Goal: Transaction & Acquisition: Purchase product/service

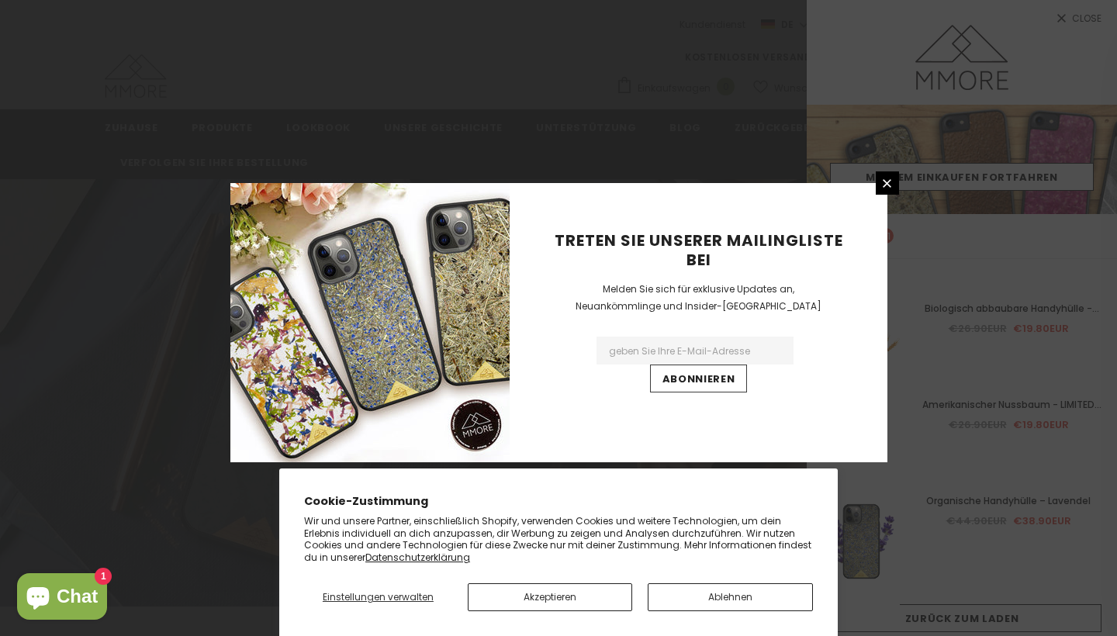
click at [563, 599] on button "Akzeptieren" at bounding box center [550, 597] width 165 height 28
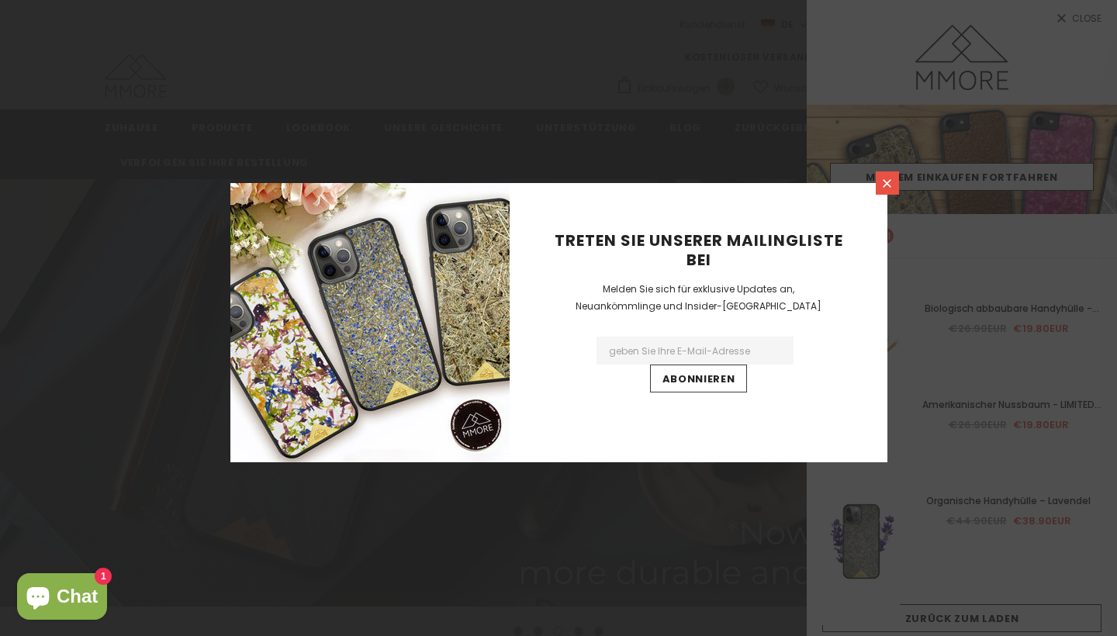
click at [890, 194] on link at bounding box center [887, 182] width 23 height 23
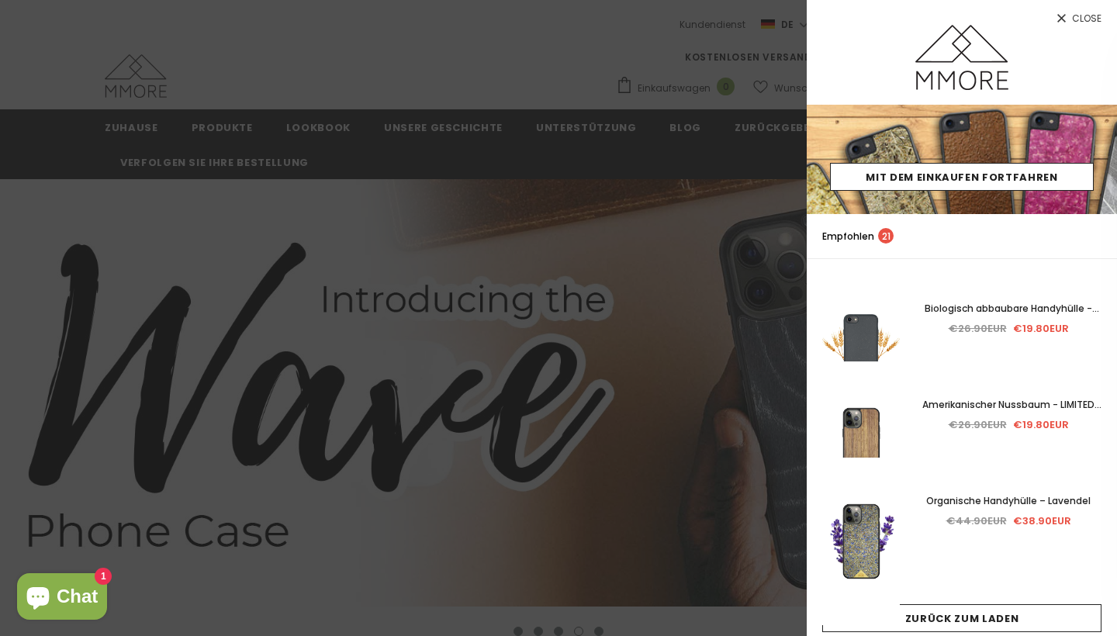
click at [1070, 17] on link "Close" at bounding box center [962, 12] width 310 height 25
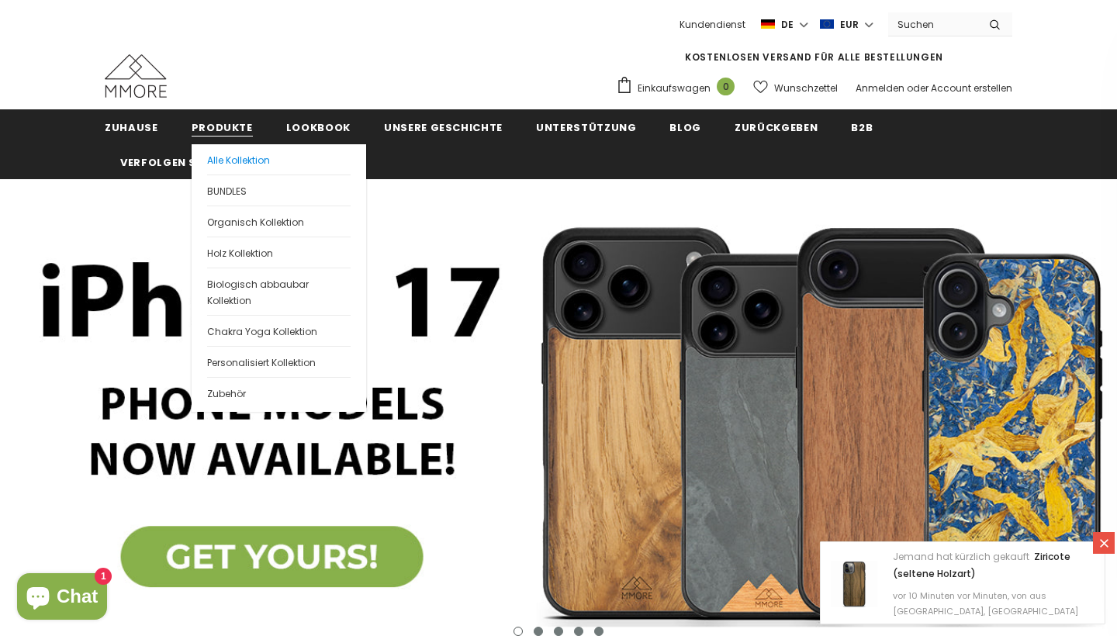
click at [224, 159] on span "Alle Kollektion" at bounding box center [238, 160] width 63 height 13
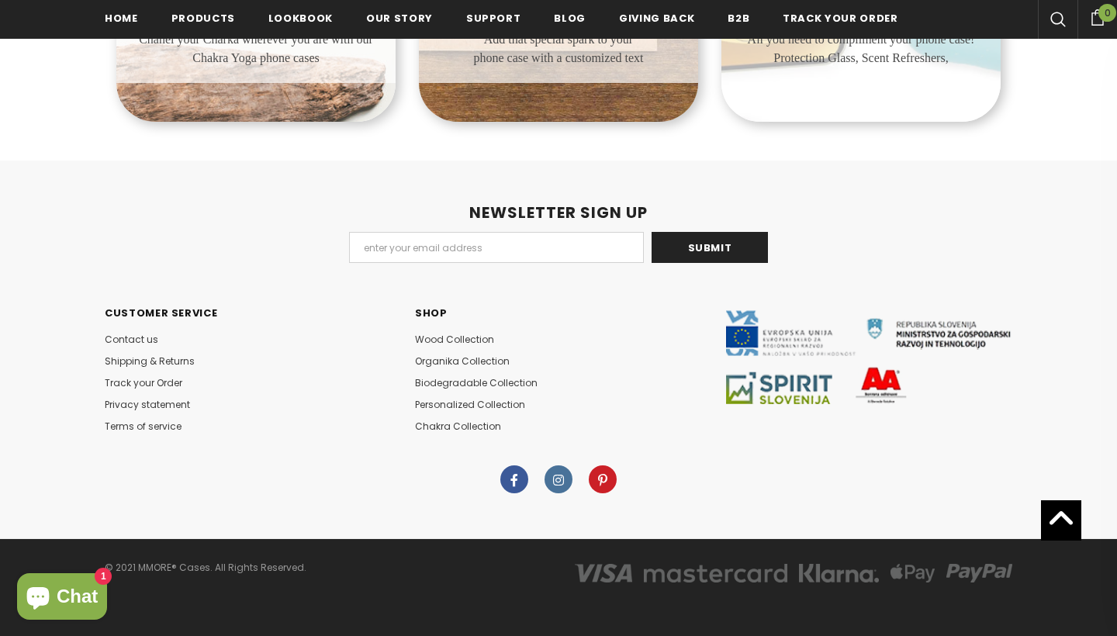
scroll to position [1091, 0]
click at [138, 344] on span "Contact us" at bounding box center [132, 339] width 54 height 13
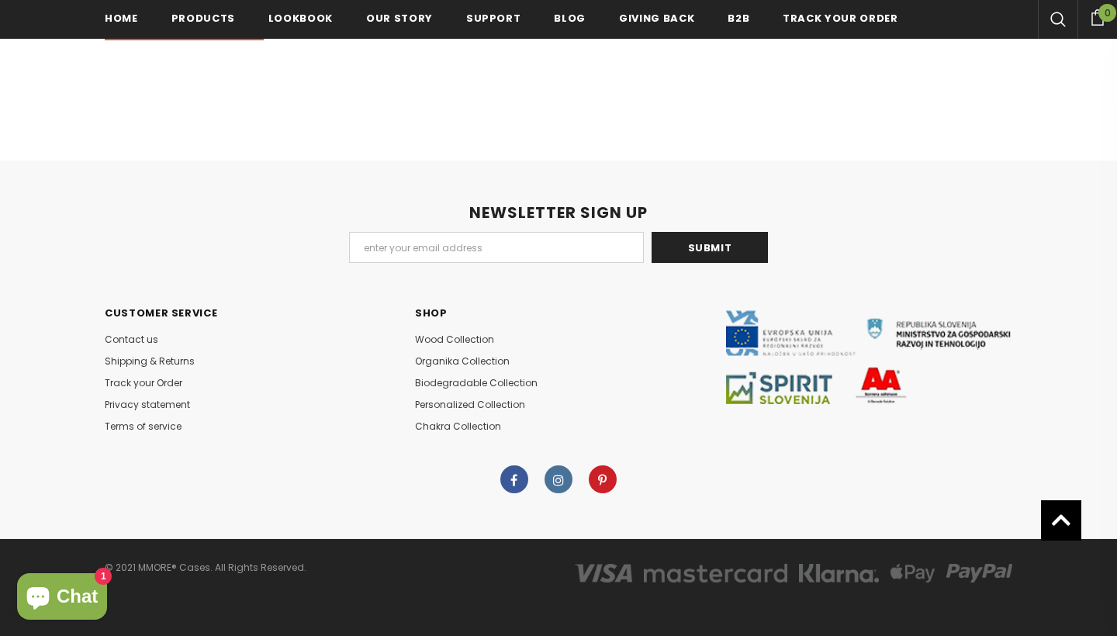
scroll to position [760, 0]
click at [157, 358] on span "Shipping & Returns" at bounding box center [150, 361] width 90 height 13
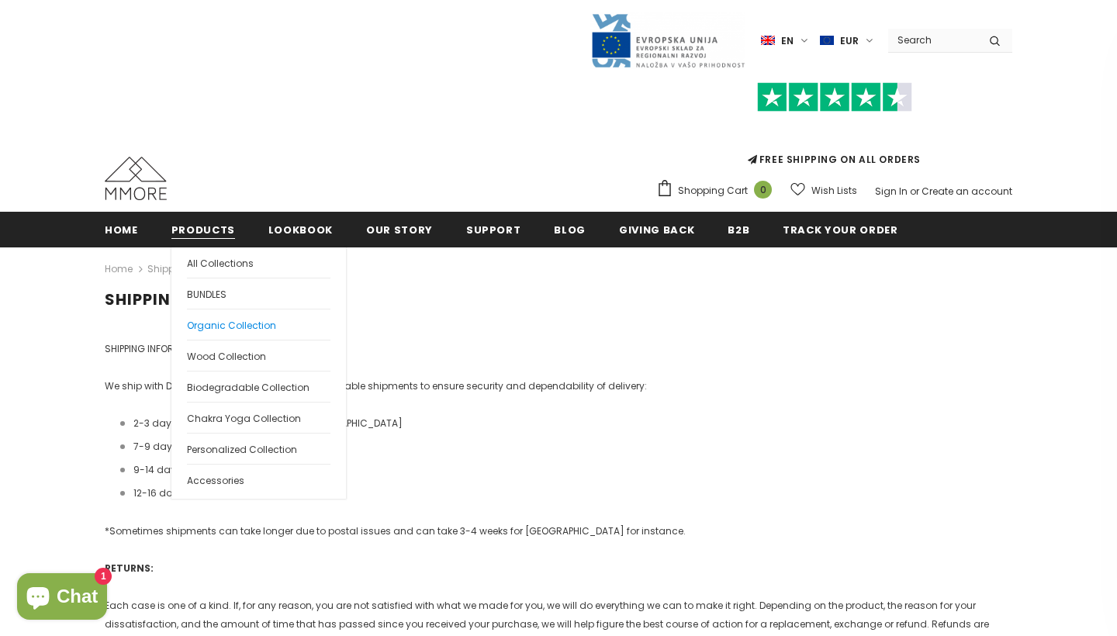
click at [226, 327] on span "Organic Collection" at bounding box center [231, 325] width 89 height 13
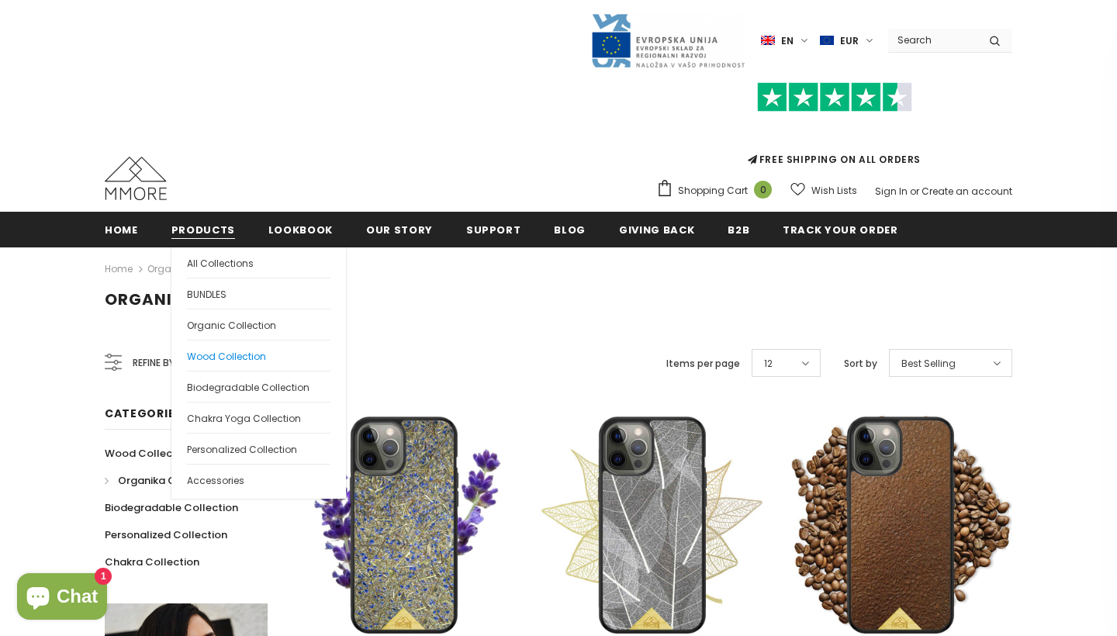
click at [216, 362] on span "Wood Collection" at bounding box center [226, 356] width 79 height 13
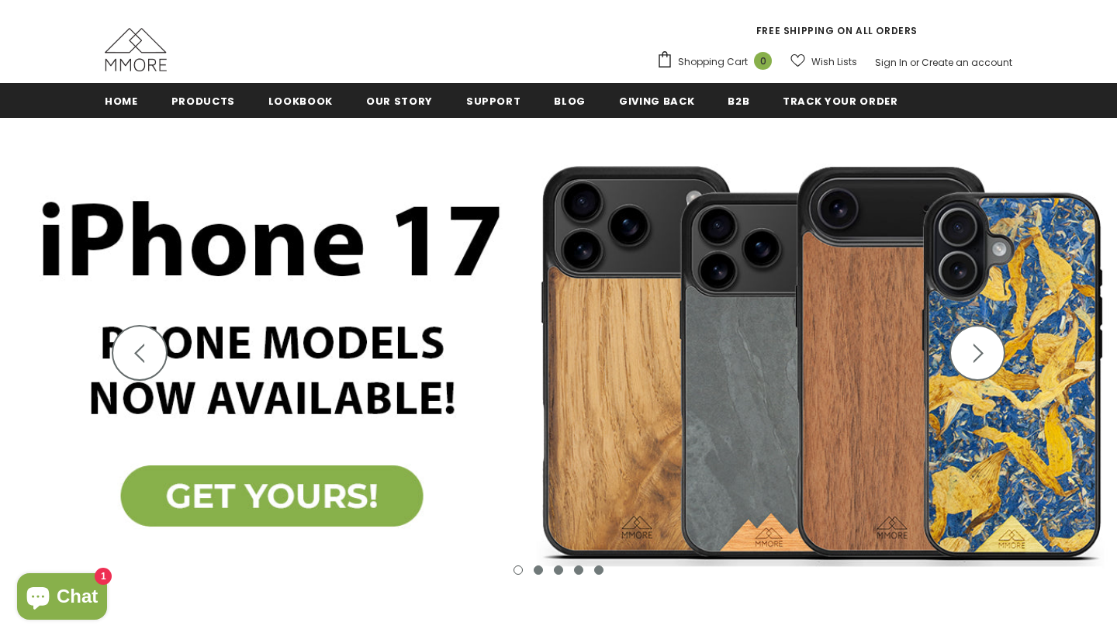
scroll to position [151, 0]
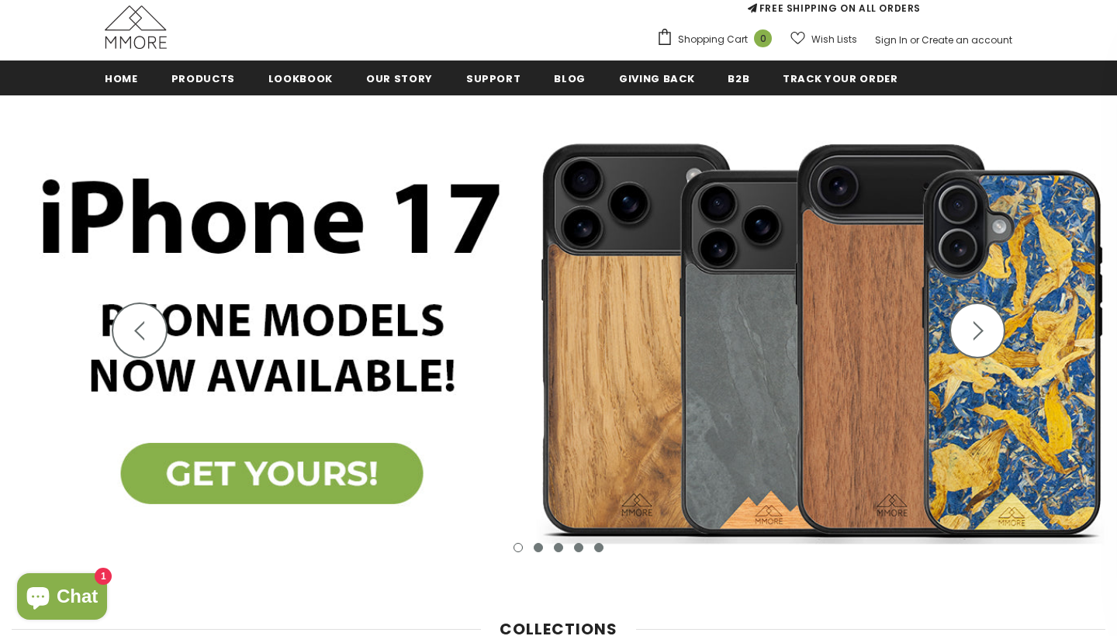
click at [264, 476] on img at bounding box center [558, 340] width 1117 height 490
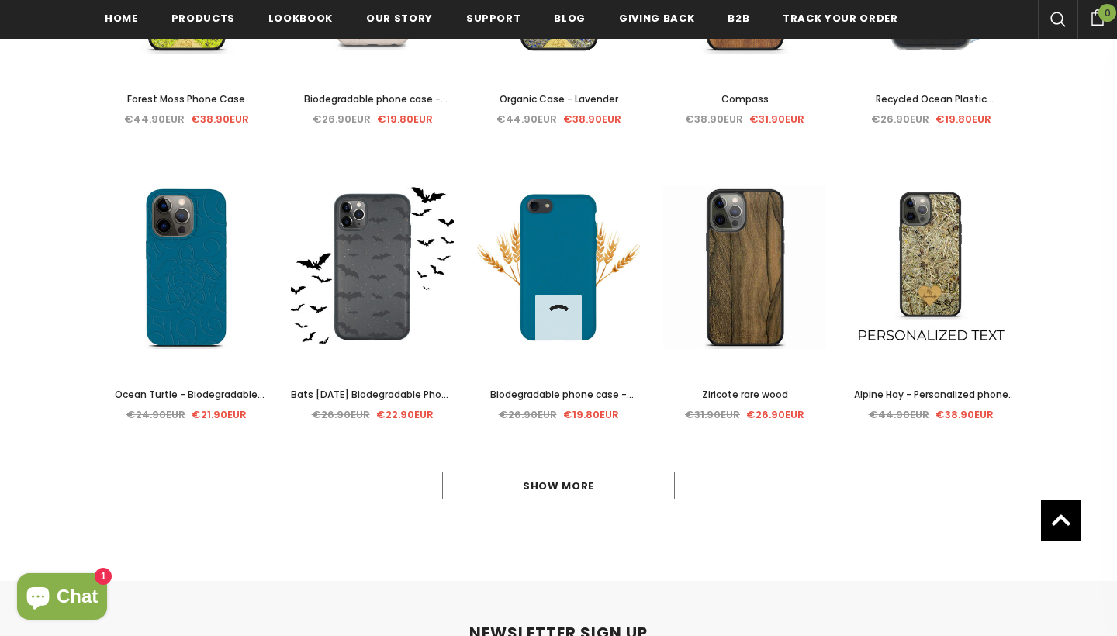
scroll to position [751, 0]
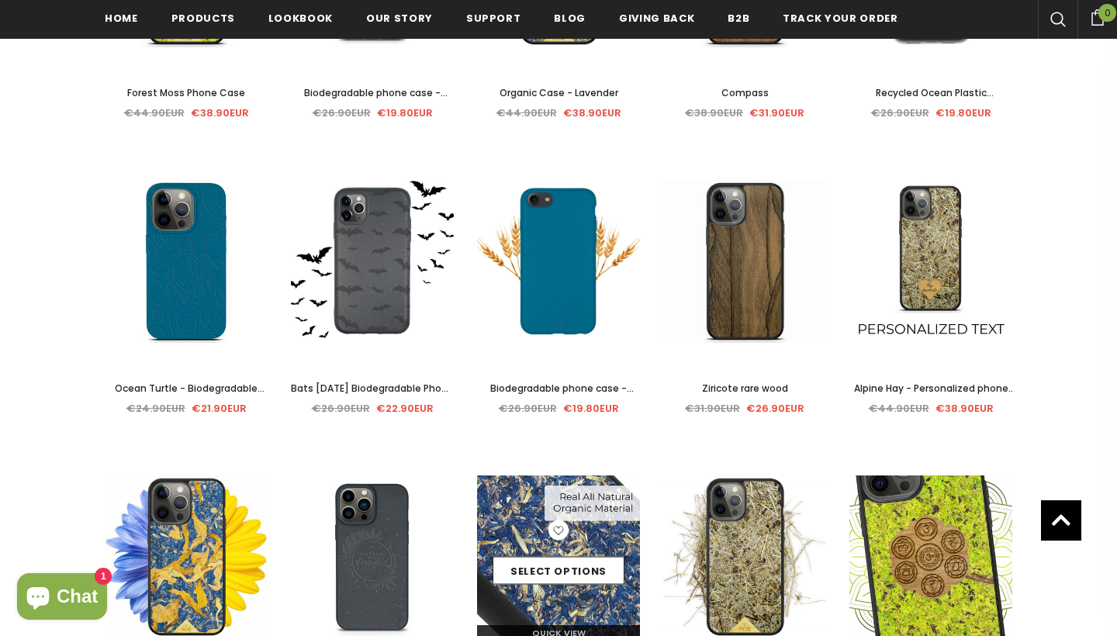
click at [520, 479] on img at bounding box center [558, 557] width 163 height 168
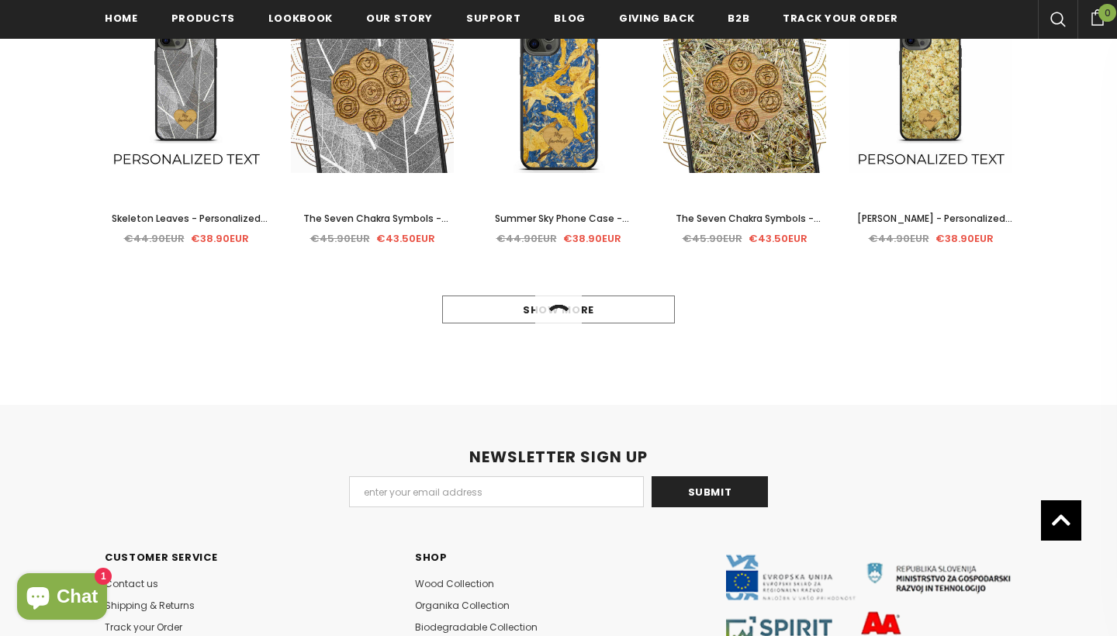
scroll to position [1728, 0]
